Goal: Find specific page/section

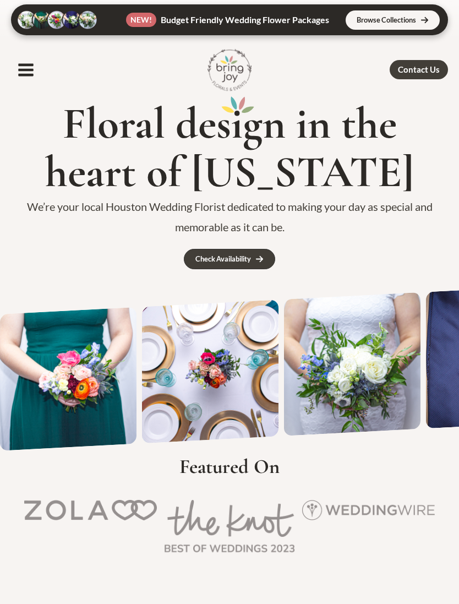
click at [27, 71] on icon "button" at bounding box center [25, 69] width 15 height 13
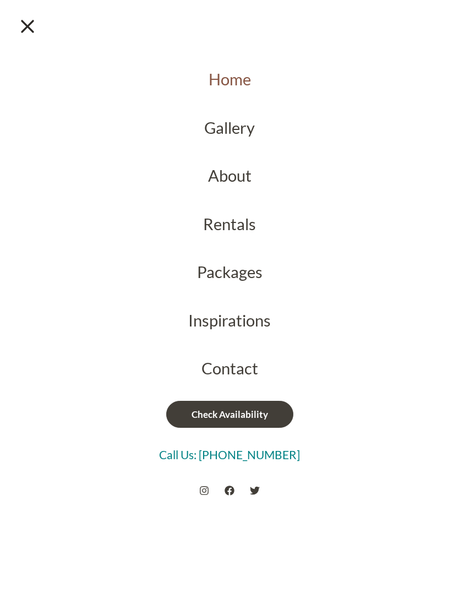
click at [246, 130] on link "Gallery" at bounding box center [229, 128] width 459 height 48
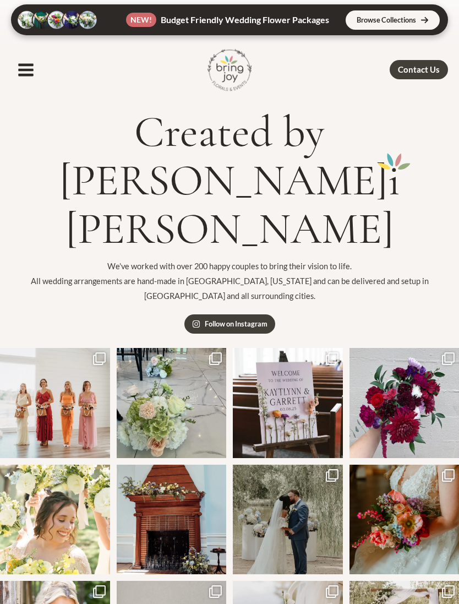
click at [26, 71] on icon "button" at bounding box center [25, 69] width 15 height 13
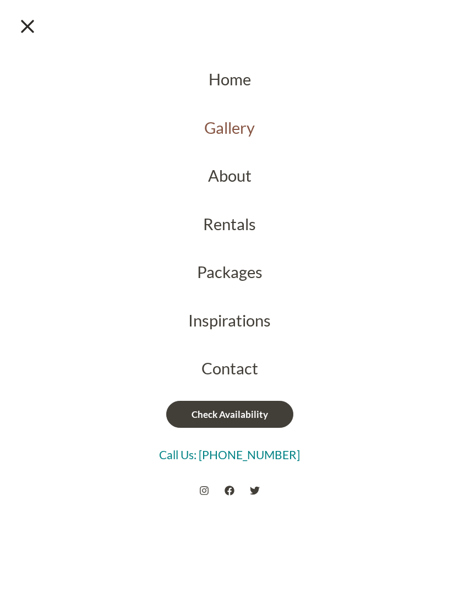
click at [248, 81] on link "Home" at bounding box center [229, 79] width 459 height 48
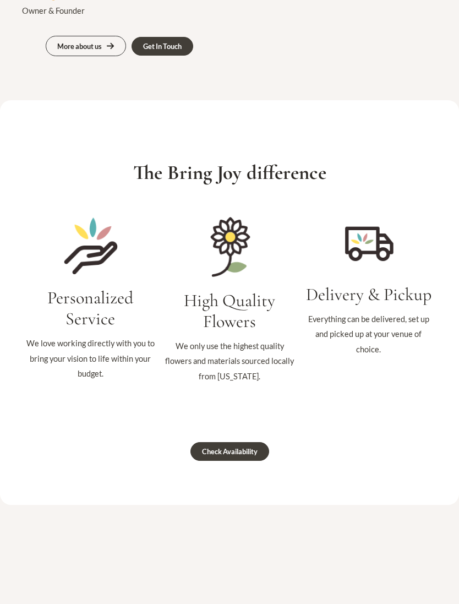
scroll to position [1018, 0]
click at [255, 448] on div "Check Availability" at bounding box center [230, 451] width 56 height 7
